Goal: Check status: Check status

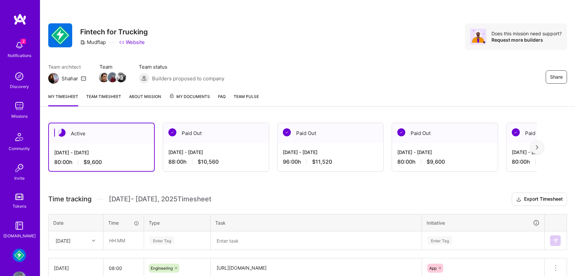
click at [213, 147] on div "Aug 1 - Aug 15, 2025 88:00 h $10,560" at bounding box center [216, 156] width 106 height 27
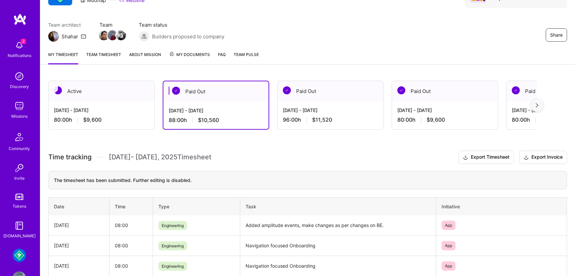
scroll to position [36, 0]
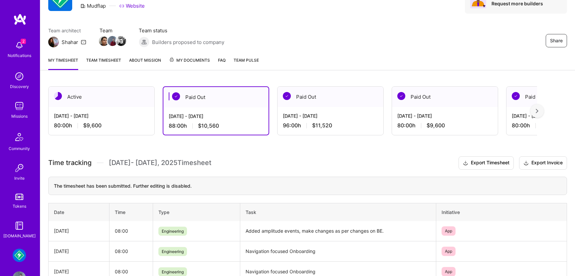
click at [101, 110] on div "Aug 16 - Aug 31, 2025 80:00 h $9,600" at bounding box center [102, 120] width 106 height 27
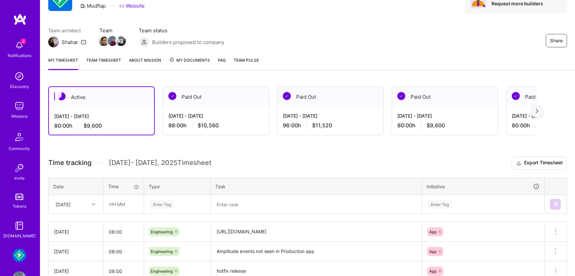
click at [19, 116] on div "Missions" at bounding box center [19, 116] width 16 height 7
